Goal: Check status: Check status

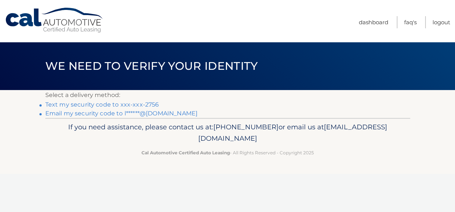
click at [124, 105] on link "Text my security code to xxx-xxx-2756" at bounding box center [102, 104] width 114 height 7
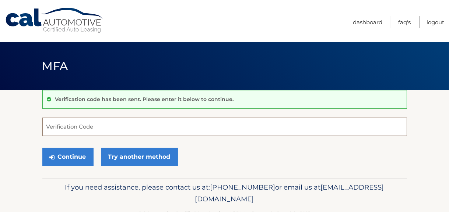
click at [106, 129] on input "Verification Code" at bounding box center [224, 127] width 364 height 18
click at [68, 128] on input "Verification Code" at bounding box center [224, 127] width 364 height 18
paste input "573601"
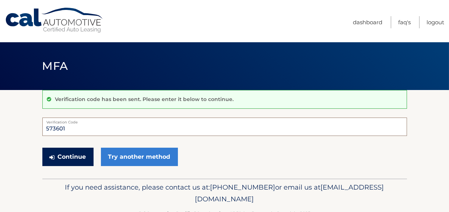
type input "573601"
click at [65, 155] on button "Continue" at bounding box center [67, 157] width 51 height 18
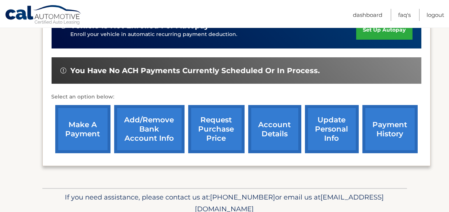
scroll to position [221, 0]
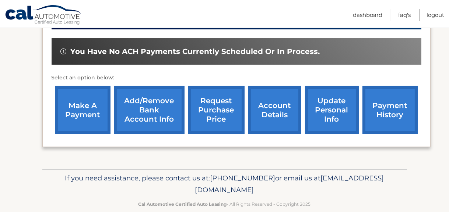
click at [385, 116] on link "payment history" at bounding box center [389, 110] width 55 height 48
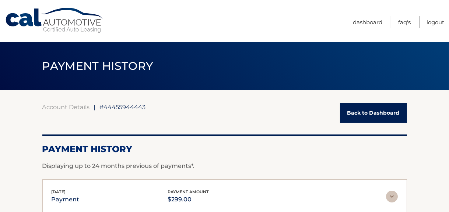
click at [381, 113] on link "Back to Dashboard" at bounding box center [373, 113] width 67 height 20
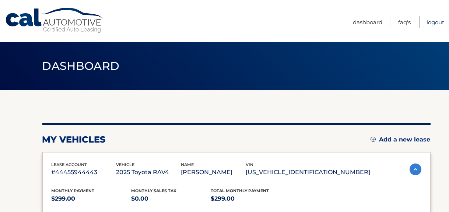
click at [433, 20] on link "Logout" at bounding box center [435, 22] width 18 height 12
